Goal: Information Seeking & Learning: Learn about a topic

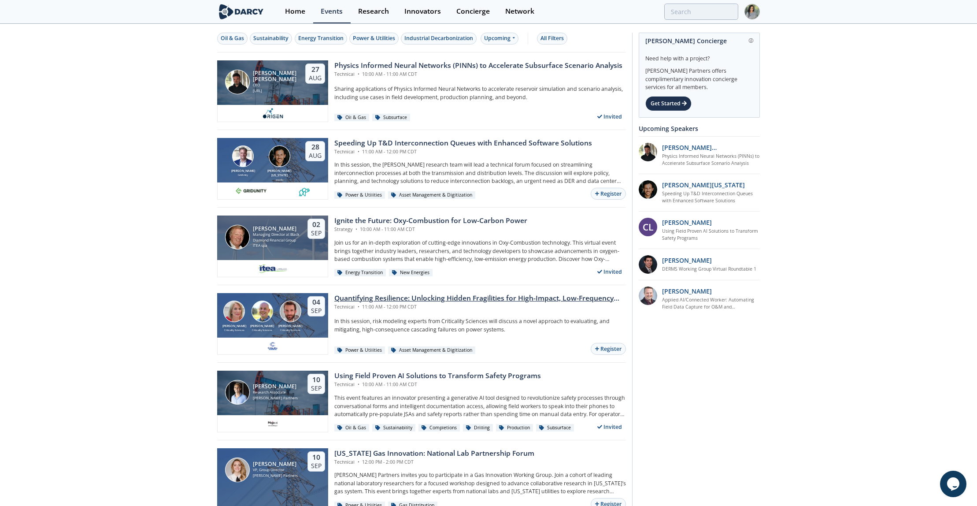
click at [399, 295] on div "Quantifying Resilience: Unlocking Hidden Fragilities for High-Impact, Low-Frequ…" at bounding box center [480, 298] width 292 height 11
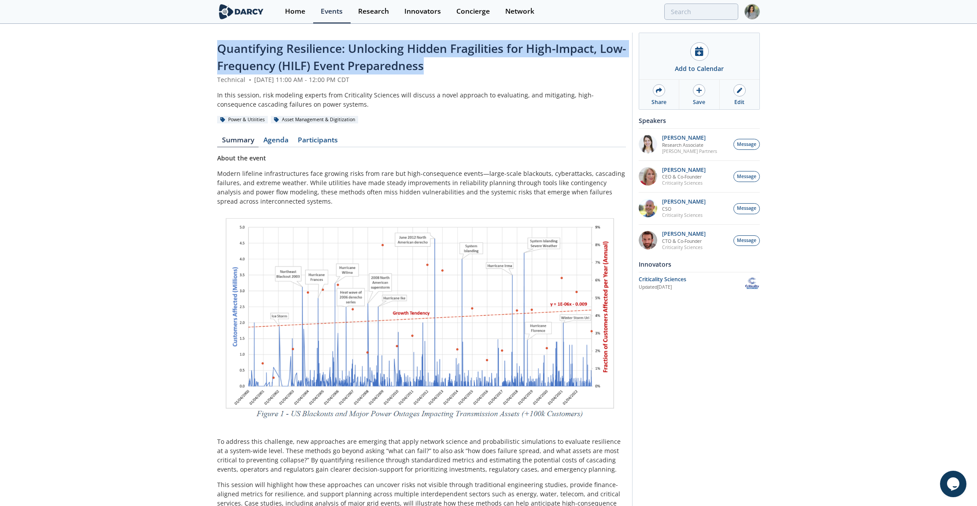
drag, startPoint x: 218, startPoint y: 47, endPoint x: 476, endPoint y: 68, distance: 259.8
click at [476, 68] on div "Quantifying Resilience: Unlocking Hidden Fragilities for High-Impact, Low-Frequ…" at bounding box center [421, 57] width 409 height 35
copy span "Quantifying Resilience: Unlocking Hidden Fragilities for High-Impact, Low-Frequ…"
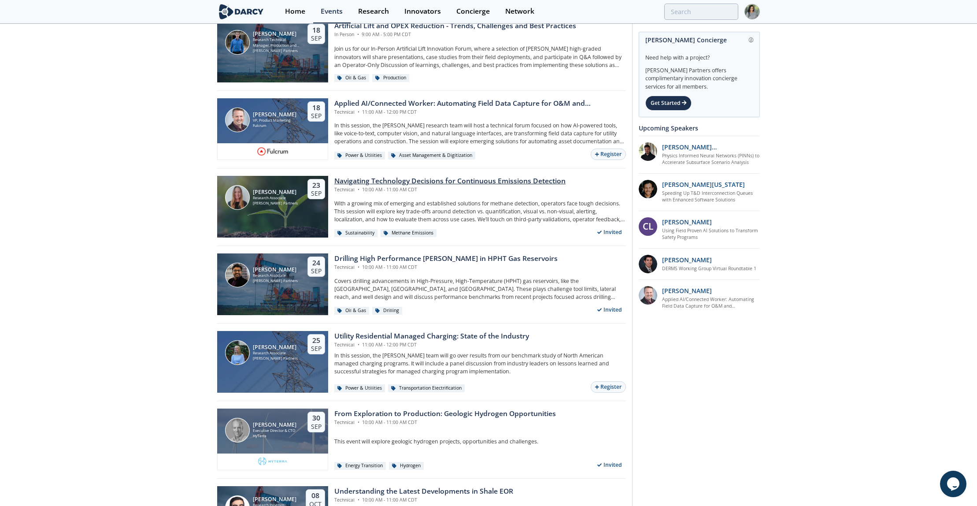
scroll to position [815, 0]
drag, startPoint x: 366, startPoint y: 325, endPoint x: 356, endPoint y: 365, distance: 41.1
click at [356, 365] on p "In this session, the Darcy team will go over results from our benchmark study o…" at bounding box center [480, 363] width 292 height 24
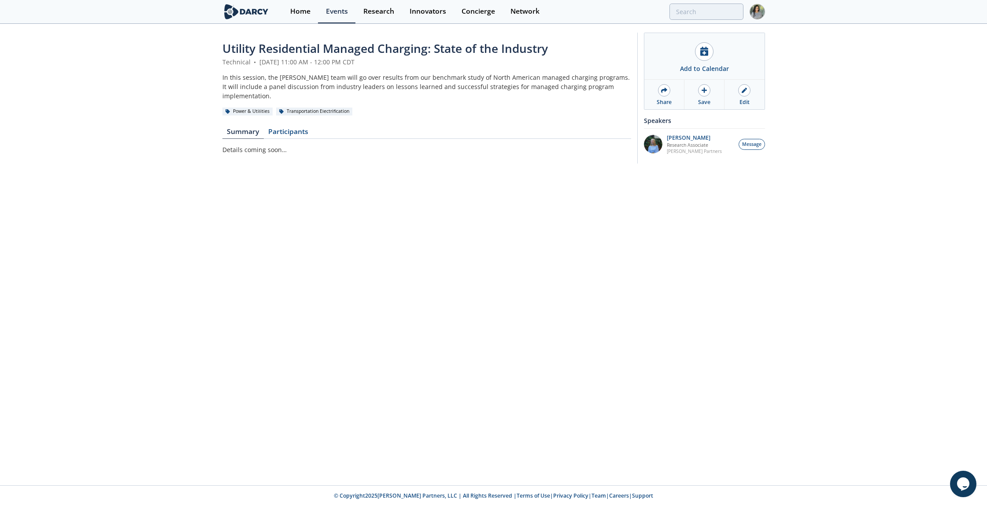
click at [258, 51] on span "Utility Residential Managed Charging: State of the Industry" at bounding box center [384, 49] width 325 height 16
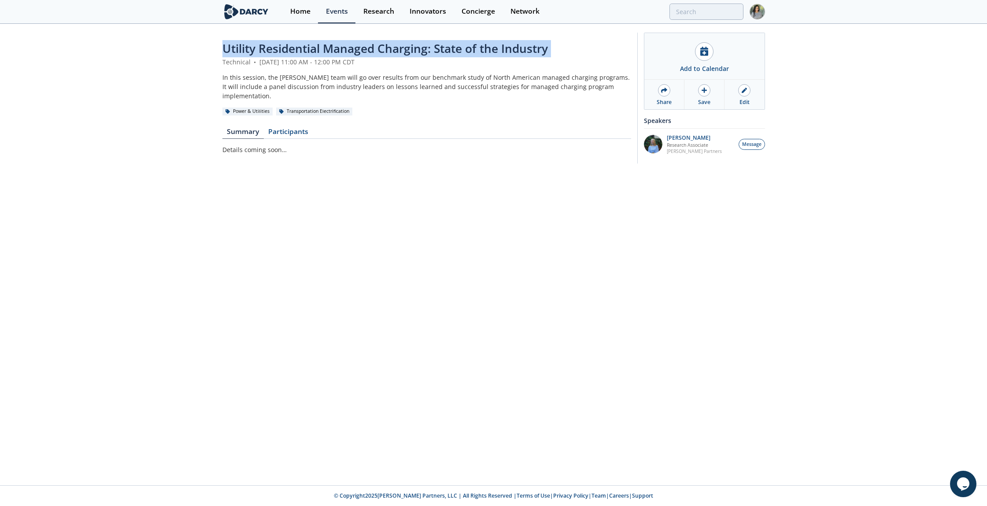
click at [258, 51] on span "Utility Residential Managed Charging: State of the Industry" at bounding box center [384, 49] width 325 height 16
copy header "Utility Residential Managed Charging: State of the Industry"
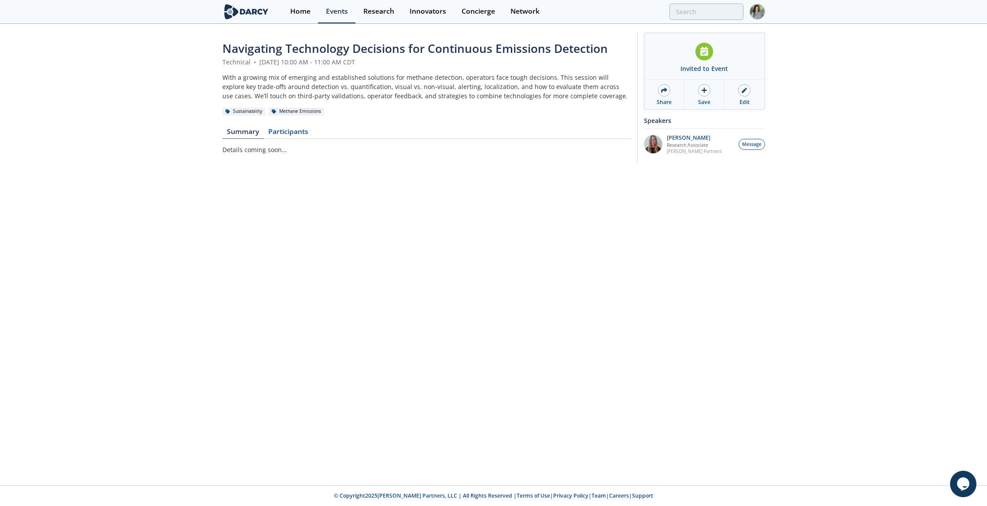
click at [261, 46] on span "Navigating Technology Decisions for Continuous Emissions Detection" at bounding box center [414, 49] width 385 height 16
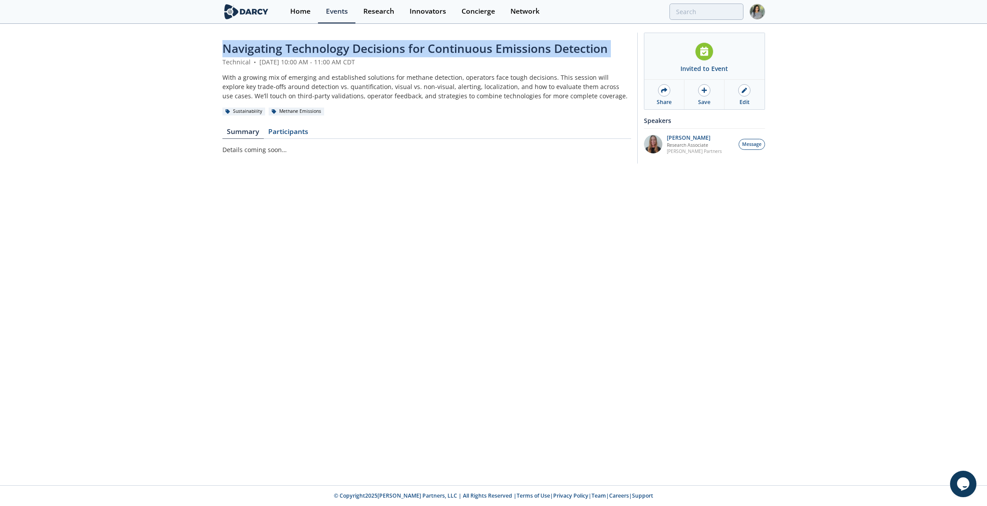
click at [261, 46] on span "Navigating Technology Decisions for Continuous Emissions Detection" at bounding box center [414, 49] width 385 height 16
copy header "Navigating Technology Decisions for Continuous Emissions Detection"
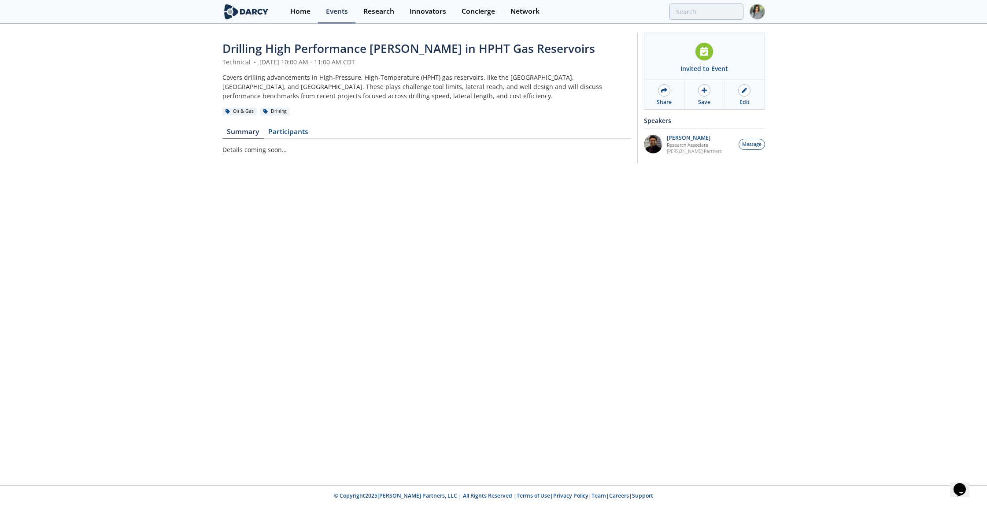
click at [340, 48] on span "Drilling High Performance [PERSON_NAME] in HPHT Gas Reservoirs" at bounding box center [408, 49] width 373 height 16
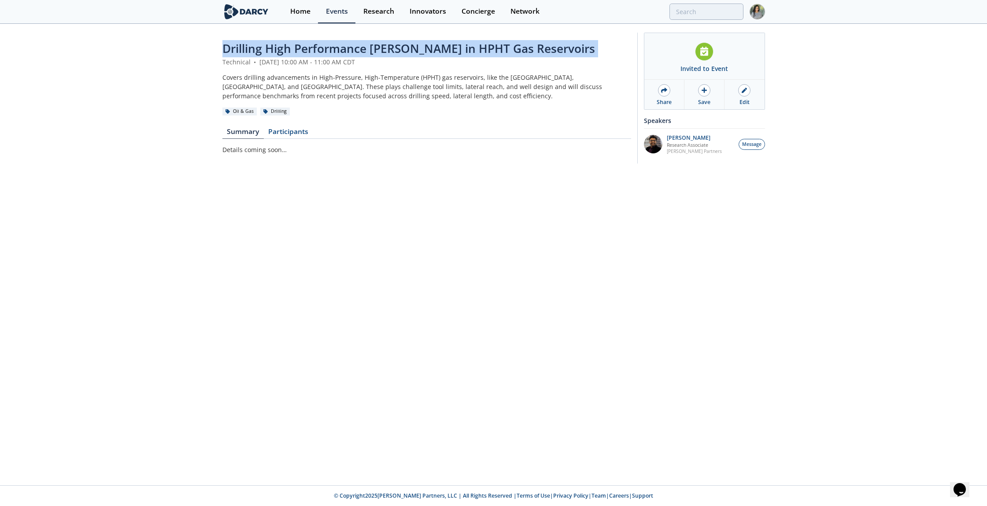
click at [340, 48] on span "Drilling High Performance [PERSON_NAME] in HPHT Gas Reservoirs" at bounding box center [408, 49] width 373 height 16
copy header "Drilling High Performance [PERSON_NAME] in HPHT Gas Reservoirs"
drag, startPoint x: 340, startPoint y: 48, endPoint x: 452, endPoint y: 120, distance: 133.4
click at [340, 48] on span "Drilling High Performance [PERSON_NAME] in HPHT Gas Reservoirs" at bounding box center [408, 49] width 373 height 16
